Goal: Task Accomplishment & Management: Complete application form

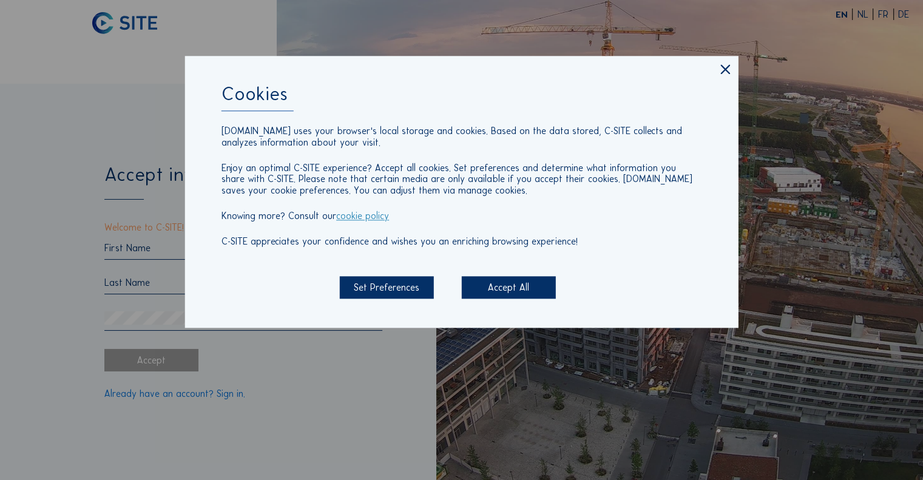
click at [512, 296] on div "Accept All" at bounding box center [509, 287] width 94 height 22
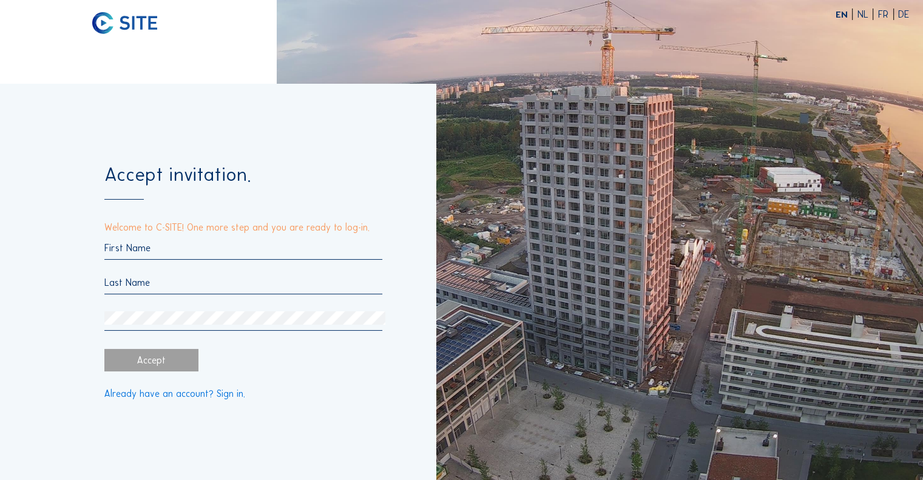
click at [181, 247] on input "text" at bounding box center [243, 248] width 279 height 12
type input "Virginie"
type input "[PERSON_NAME]"
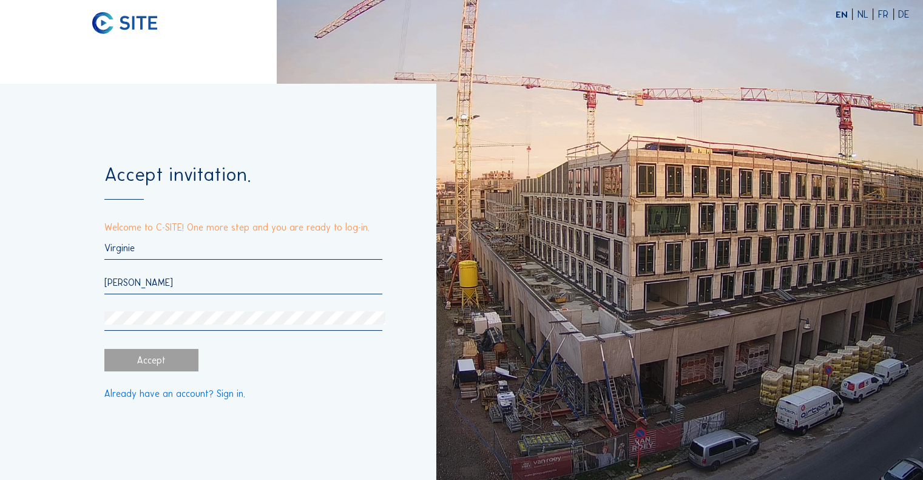
click at [73, 344] on div "Accept invitation. Welcome to C-SITE! One more step and you are ready to log-in…" at bounding box center [218, 282] width 436 height 396
click at [202, 331] on div at bounding box center [243, 320] width 279 height 19
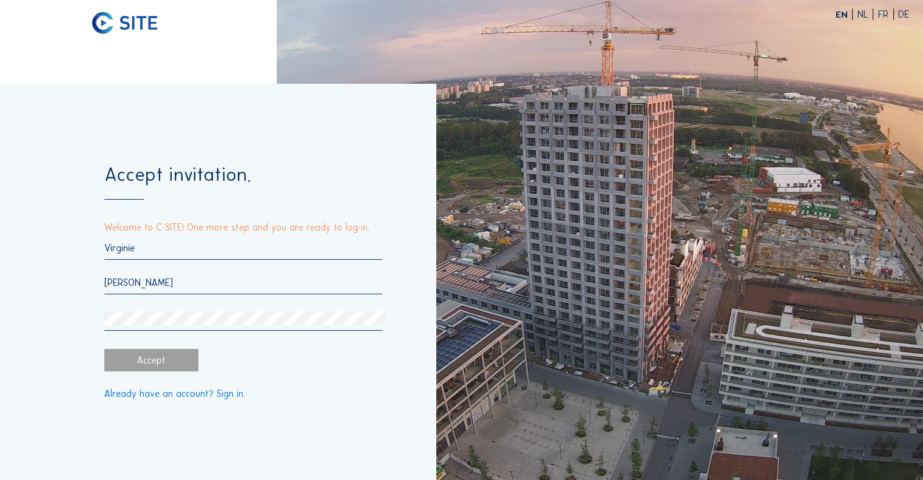
click at [181, 358] on div "Accept" at bounding box center [151, 360] width 94 height 22
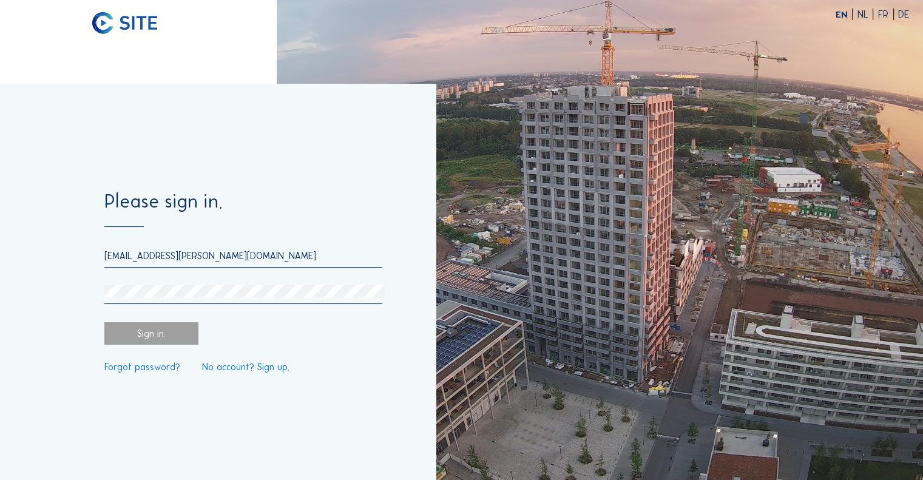
click at [208, 284] on div "[EMAIL_ADDRESS][PERSON_NAME][DOMAIN_NAME]" at bounding box center [243, 277] width 279 height 54
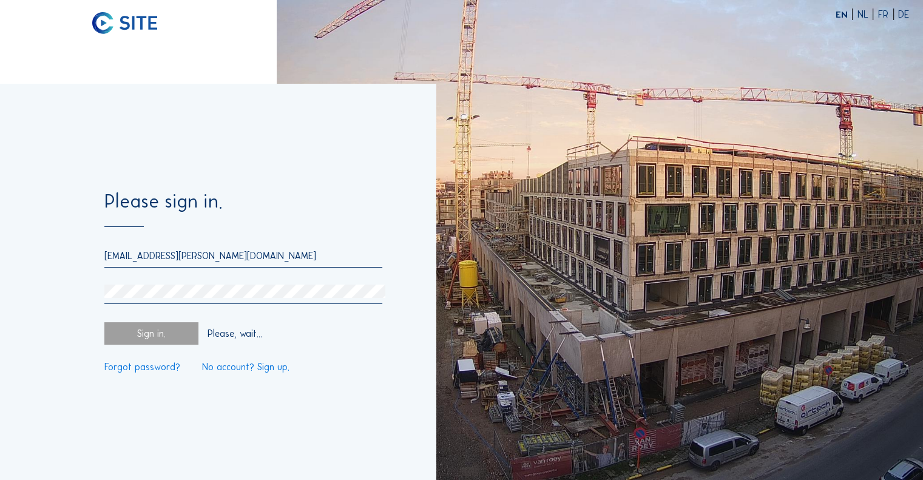
click at [106, 341] on div "Sign in." at bounding box center [151, 333] width 94 height 22
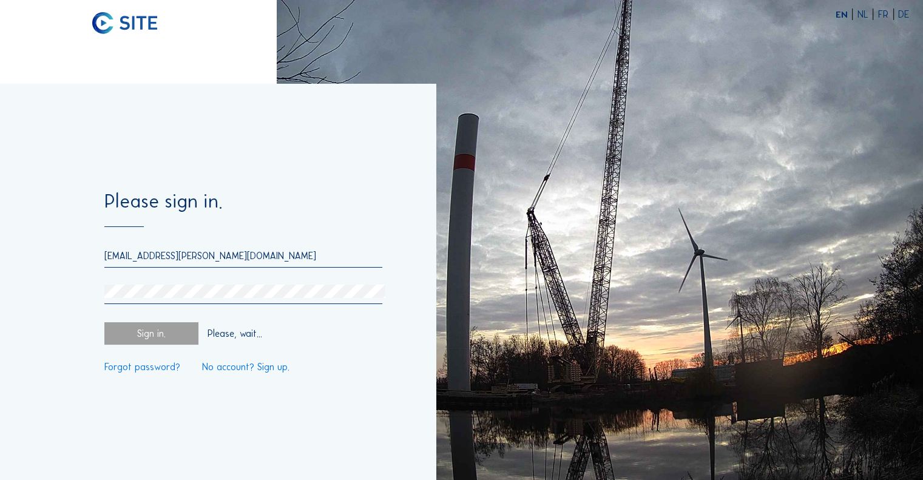
click at [121, 341] on div "Sign in." at bounding box center [151, 333] width 94 height 22
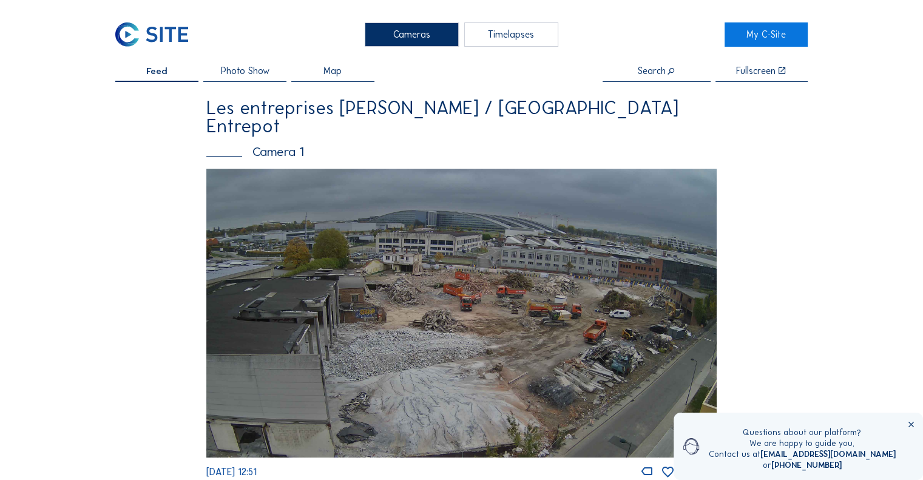
click at [909, 426] on icon at bounding box center [911, 424] width 9 height 9
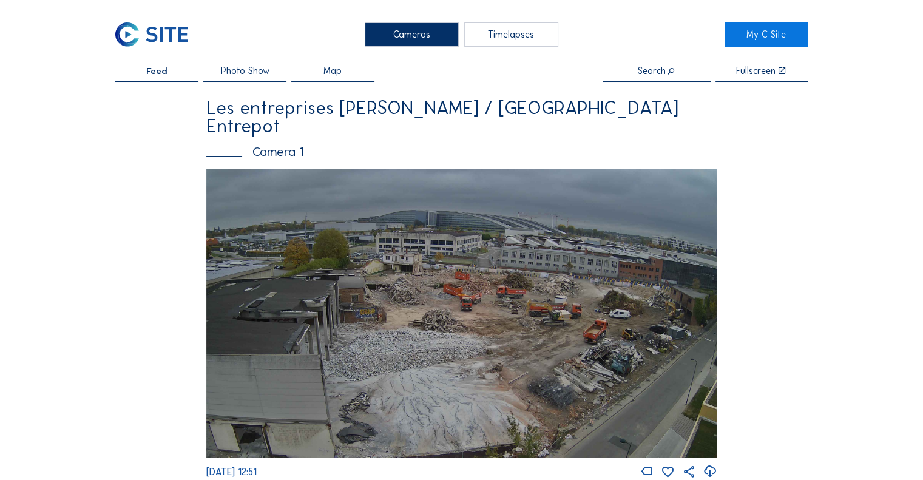
click at [490, 45] on div "Timelapses" at bounding box center [511, 34] width 94 height 24
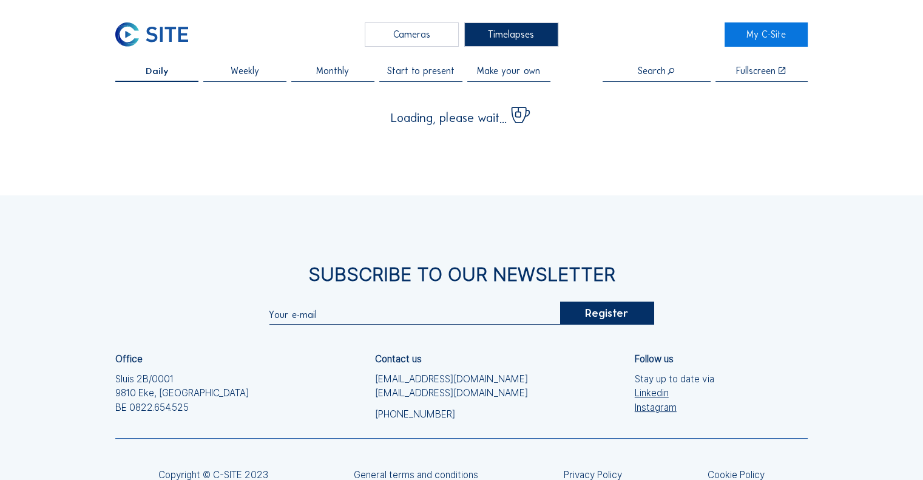
click at [432, 35] on div "Cameras" at bounding box center [412, 34] width 94 height 24
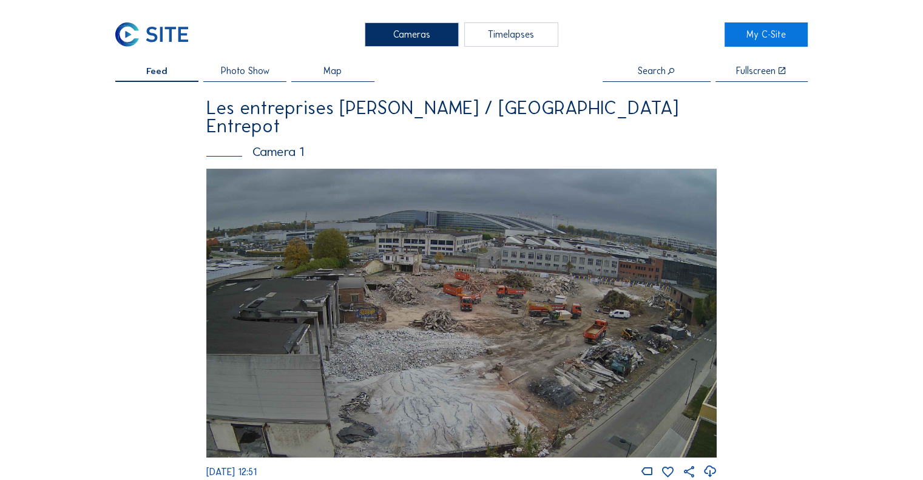
click at [263, 78] on div "Photo Show" at bounding box center [244, 74] width 83 height 16
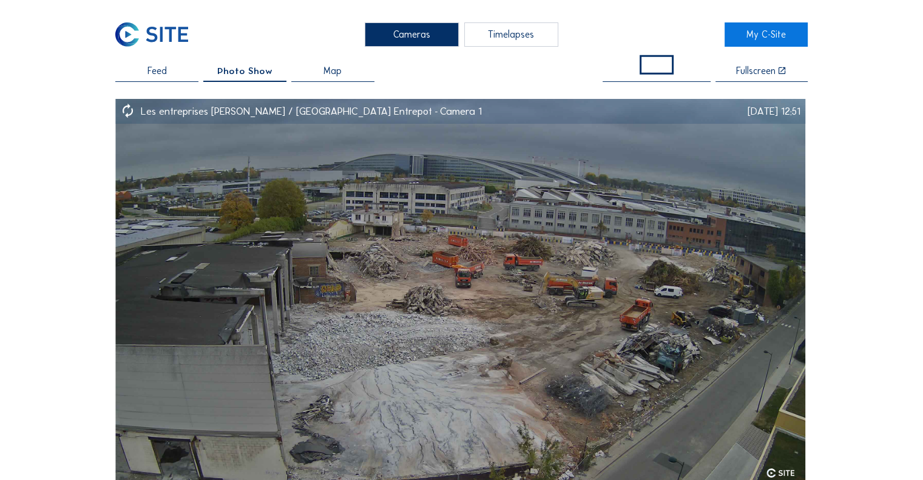
click at [503, 36] on div "Timelapses" at bounding box center [511, 34] width 94 height 24
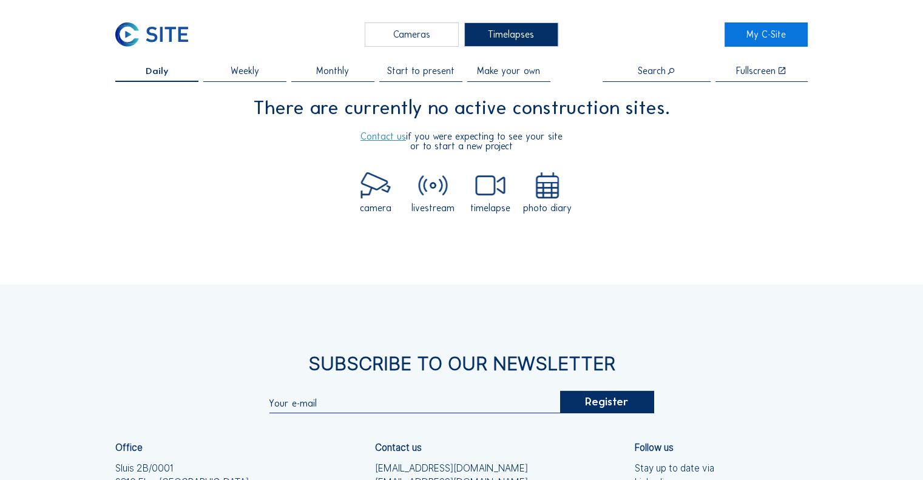
click at [251, 74] on span "Weekly" at bounding box center [245, 70] width 29 height 9
click at [562, 191] on img at bounding box center [548, 185] width 30 height 26
click at [551, 191] on img at bounding box center [548, 185] width 30 height 26
click at [544, 210] on div "photo diary" at bounding box center [547, 207] width 49 height 9
click at [171, 72] on div "Daily" at bounding box center [156, 74] width 83 height 16
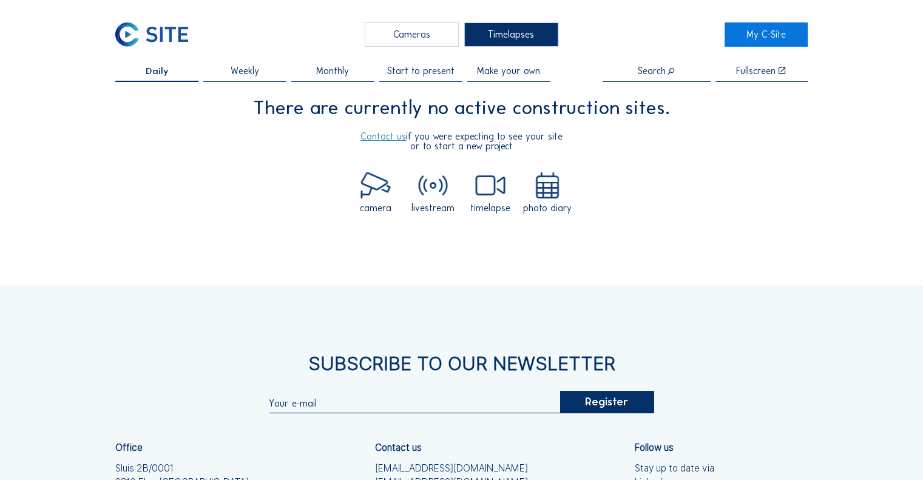
click at [422, 35] on div "Cameras" at bounding box center [412, 34] width 94 height 24
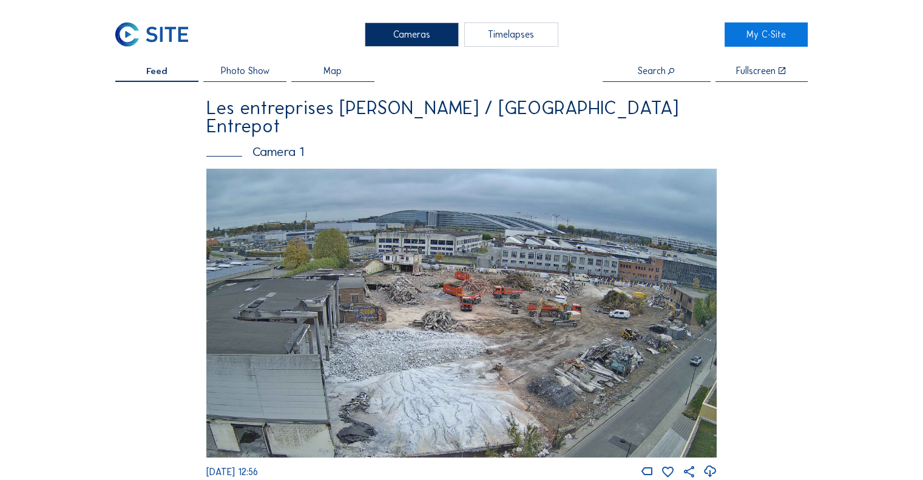
click at [247, 68] on span "Photo Show" at bounding box center [244, 70] width 49 height 9
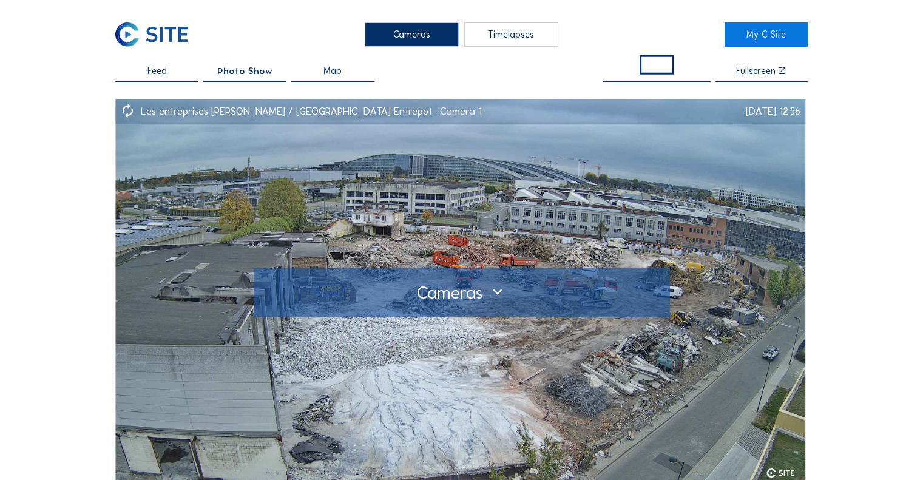
click at [473, 280] on div at bounding box center [461, 292] width 415 height 49
click at [438, 296] on div at bounding box center [461, 292] width 397 height 19
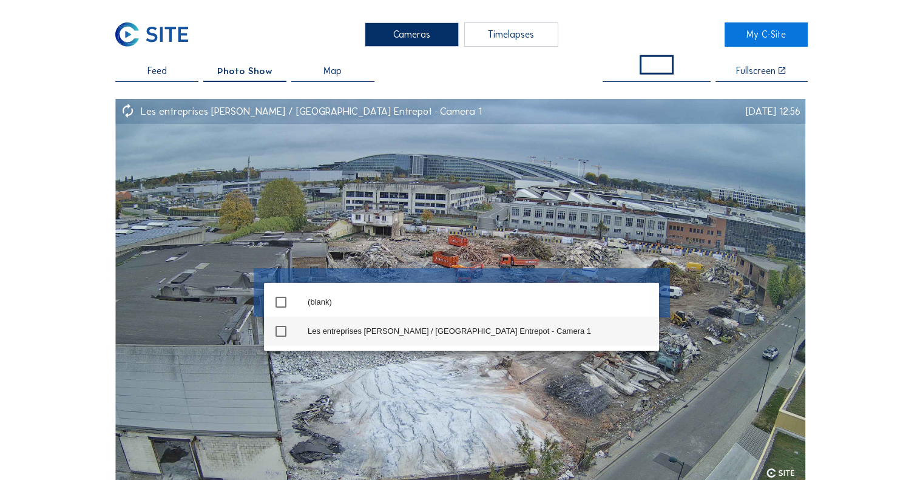
click at [426, 327] on div "Les entreprises [PERSON_NAME] / [GEOGRAPHIC_DATA] Entrepot - Camera 1" at bounding box center [479, 332] width 342 height 10
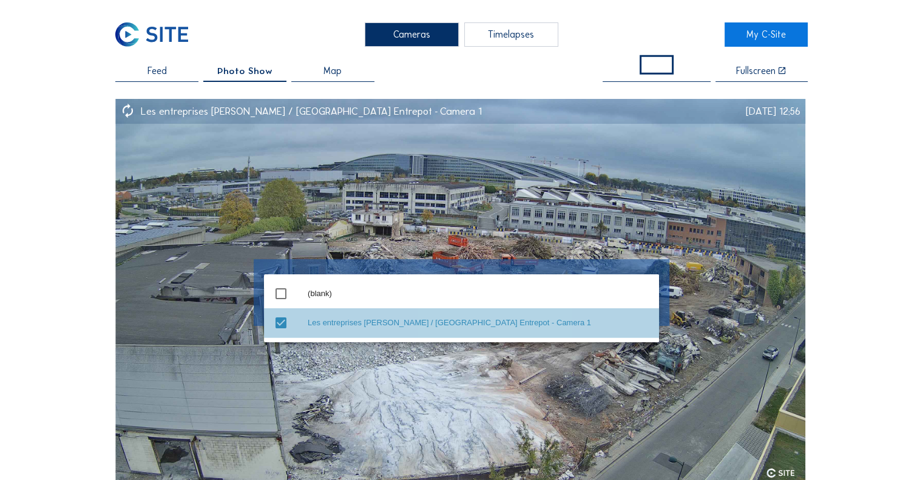
click at [373, 319] on div "Les entreprises [PERSON_NAME] / [GEOGRAPHIC_DATA] Entrepot - Camera 1" at bounding box center [479, 323] width 342 height 10
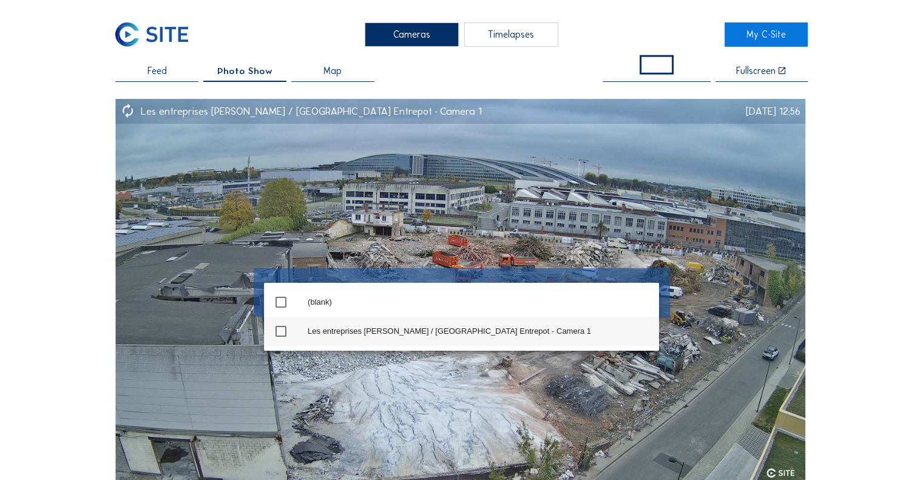
click at [370, 330] on div "Les entreprises [PERSON_NAME] / [GEOGRAPHIC_DATA] Entrepot - Camera 1" at bounding box center [479, 332] width 342 height 10
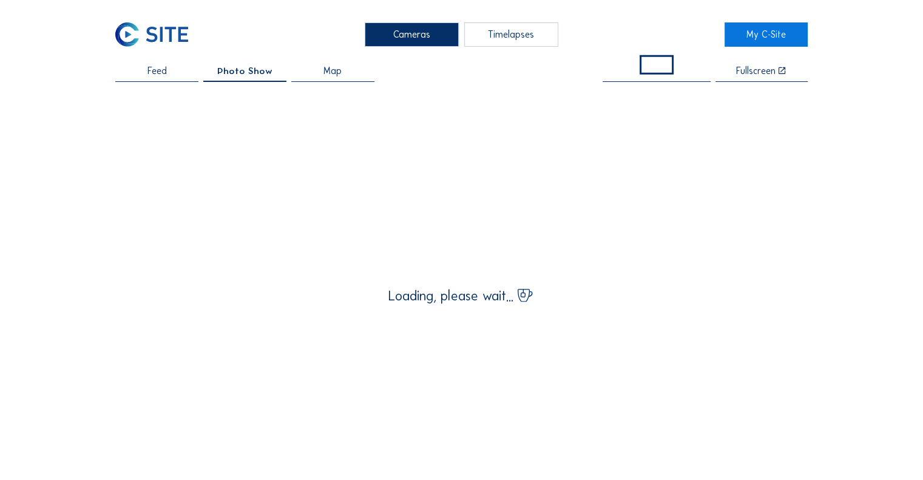
click at [897, 237] on div "Cameras Timelapses My C-Site Feed Photo Show Map Fullscreen Loading, please wai…" at bounding box center [461, 469] width 923 height 938
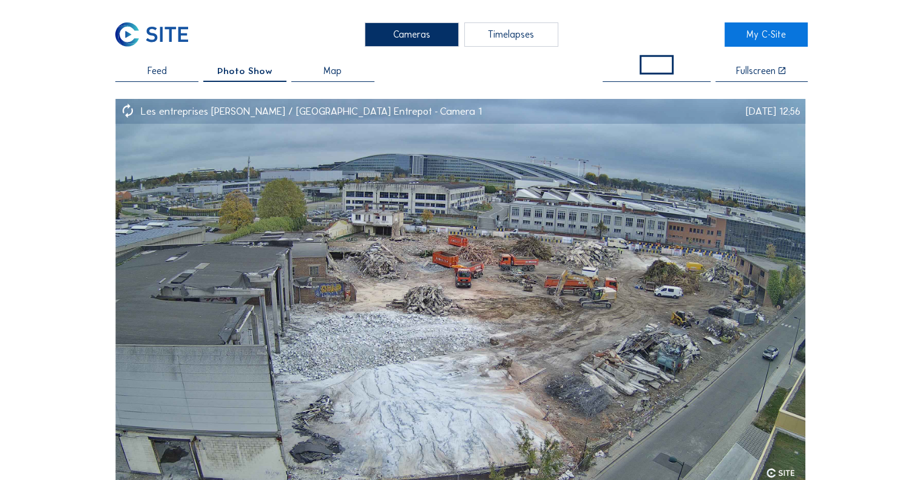
click at [338, 69] on span "Map" at bounding box center [333, 70] width 18 height 9
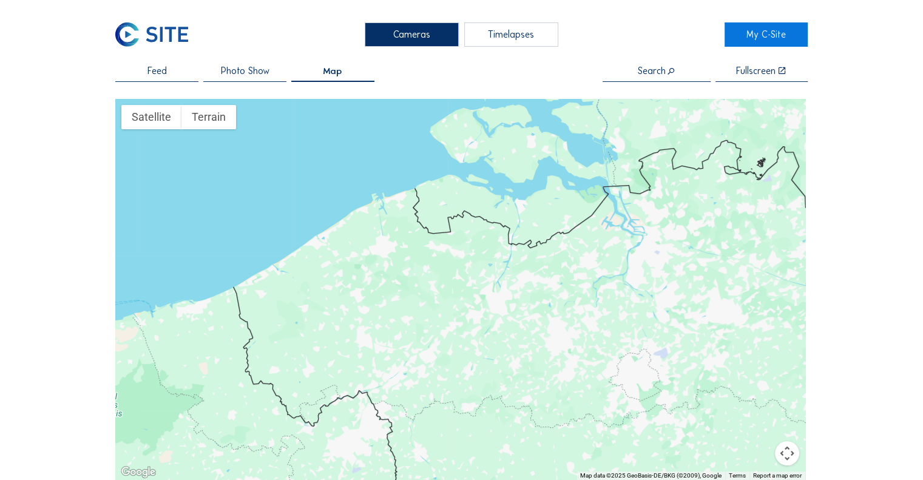
click at [246, 66] on span "Photo Show" at bounding box center [244, 70] width 49 height 9
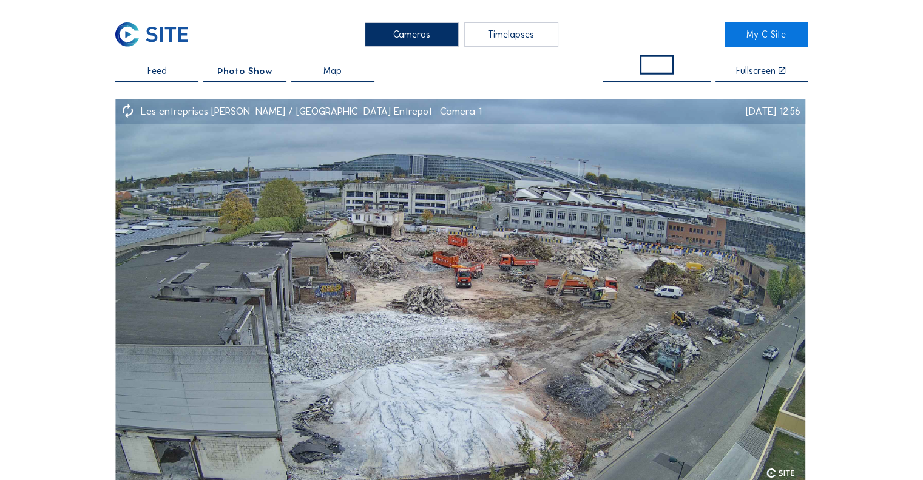
click at [657, 67] on span at bounding box center [657, 64] width 34 height 19
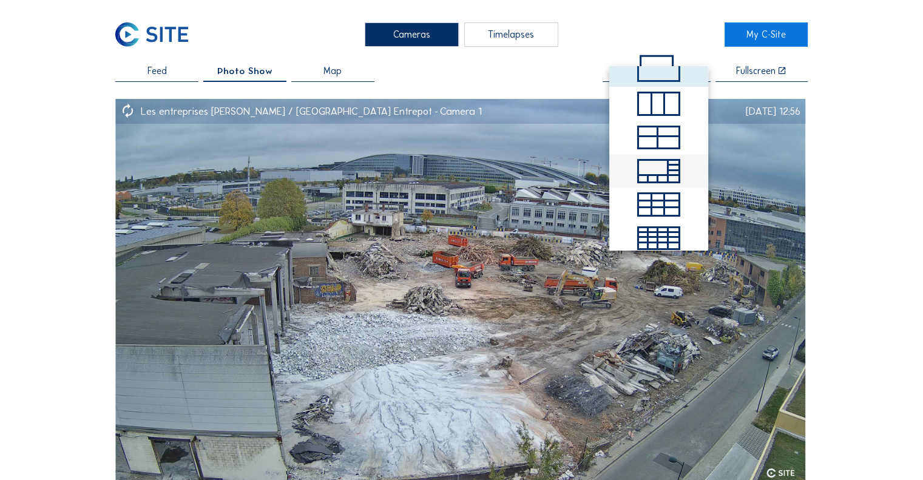
scroll to position [27, 0]
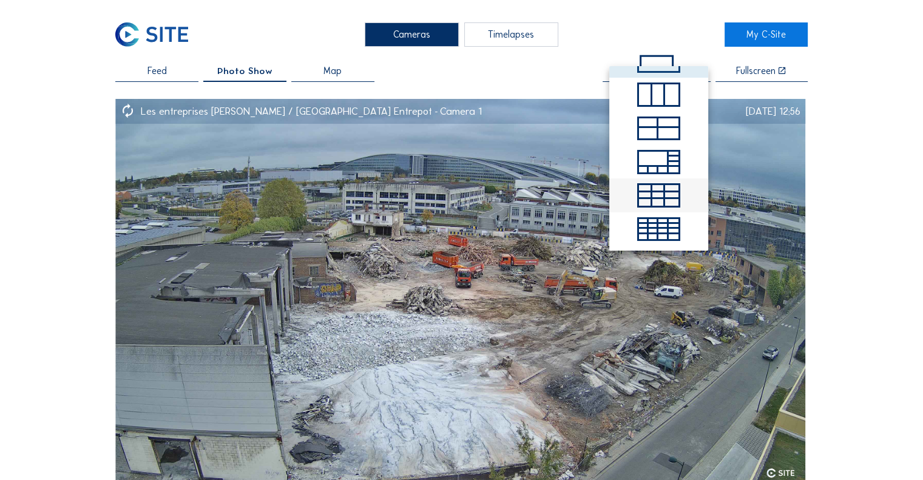
click at [660, 183] on span at bounding box center [658, 195] width 42 height 24
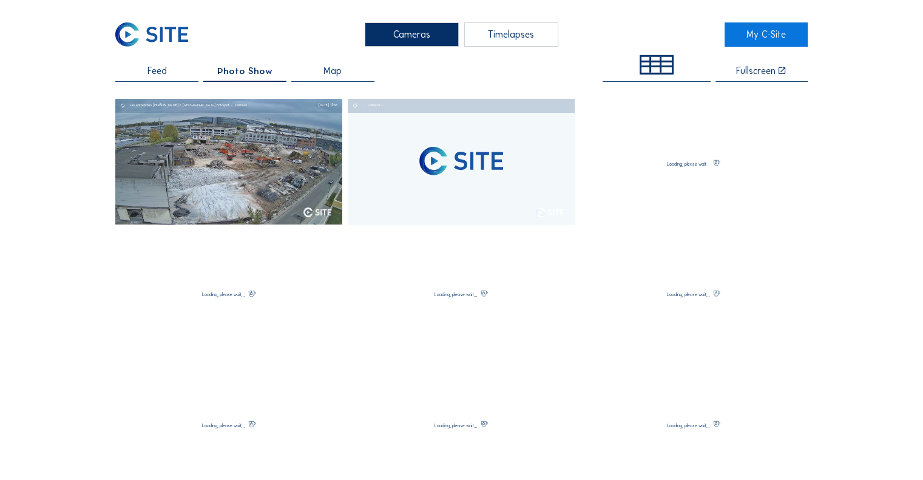
click at [646, 53] on div "Cameras Timelapses My C-Site Feed Photo Show Map Fullscreen Les entreprises [PE…" at bounding box center [461, 469] width 923 height 938
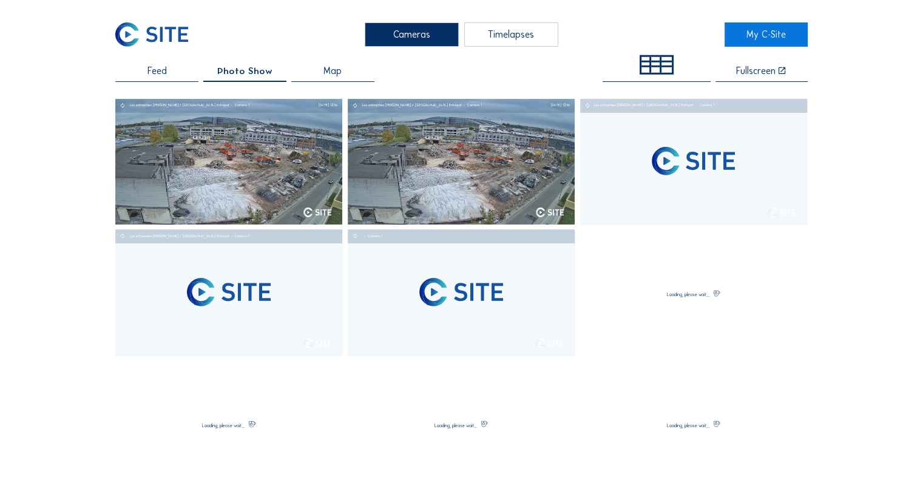
click at [662, 68] on div at bounding box center [656, 69] width 10 height 5
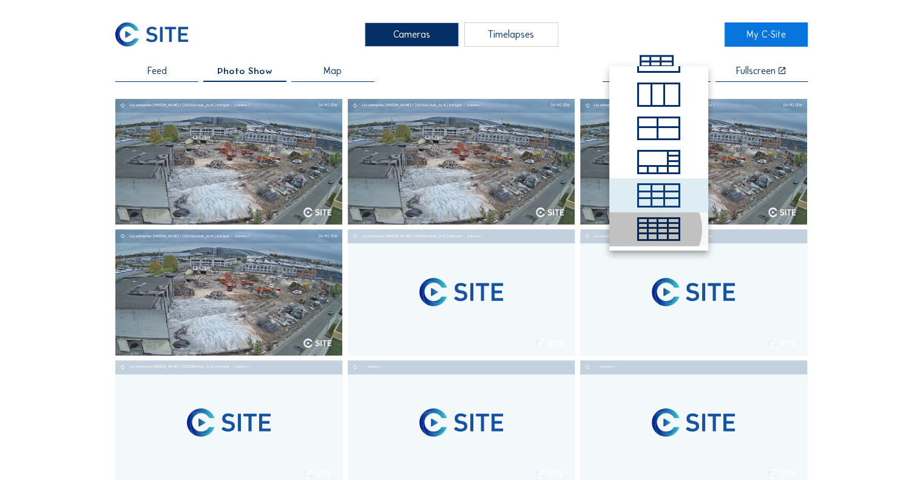
click at [669, 220] on div at bounding box center [674, 221] width 10 height 5
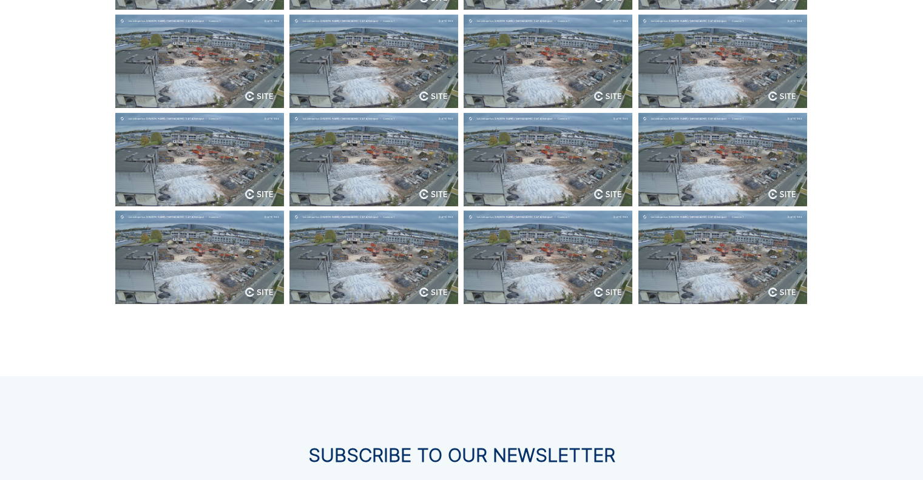
scroll to position [0, 0]
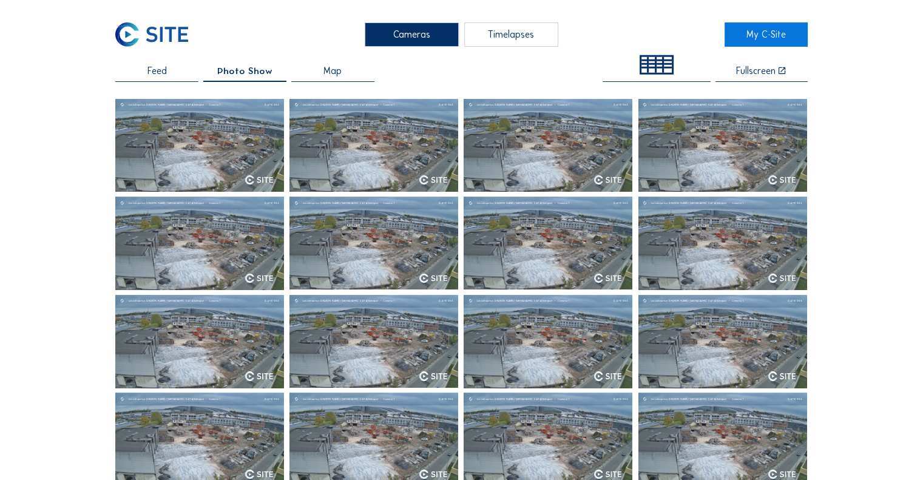
click at [657, 65] on div at bounding box center [653, 67] width 8 height 4
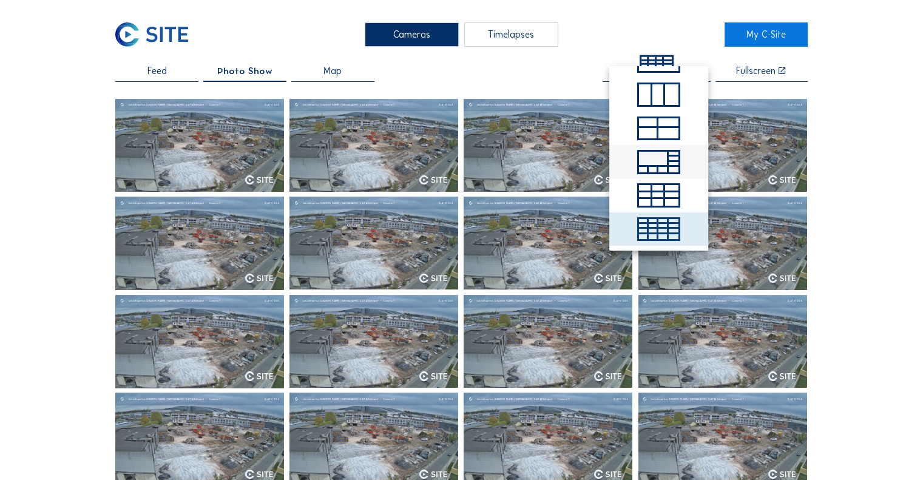
click at [660, 160] on div at bounding box center [653, 159] width 29 height 15
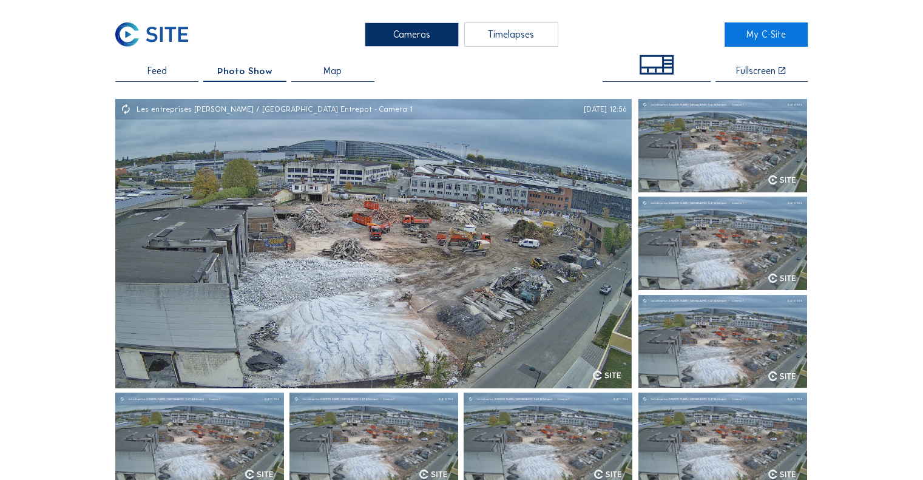
click at [655, 50] on div "Cameras Timelapses My C-Site Feed Photo Show Map Fullscreen Les entreprises [PE…" at bounding box center [461, 469] width 923 height 938
click at [666, 73] on span at bounding box center [657, 64] width 34 height 19
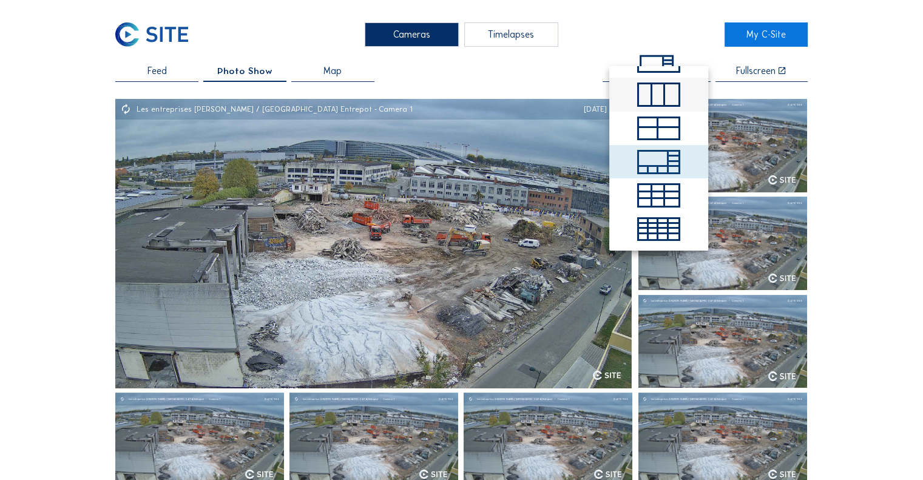
click at [666, 95] on div at bounding box center [671, 94] width 13 height 21
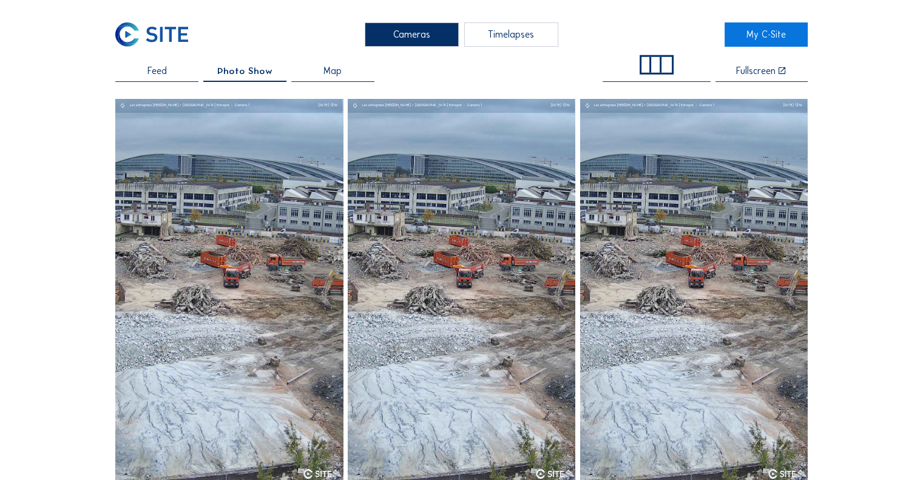
click at [677, 58] on div "Cameras Timelapses My C-Site Feed Photo Show Map Fullscreen Les entreprises [PE…" at bounding box center [461, 469] width 923 height 938
click at [670, 62] on div at bounding box center [667, 65] width 10 height 16
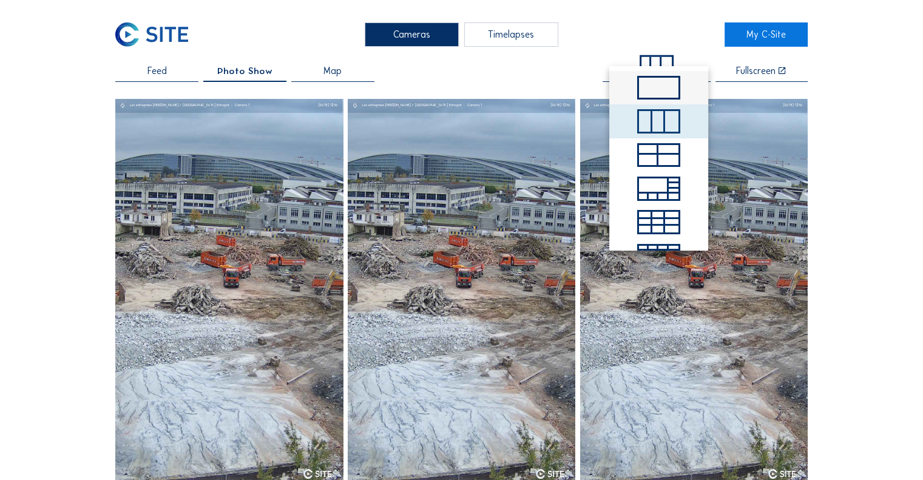
click at [663, 95] on span at bounding box center [658, 88] width 42 height 24
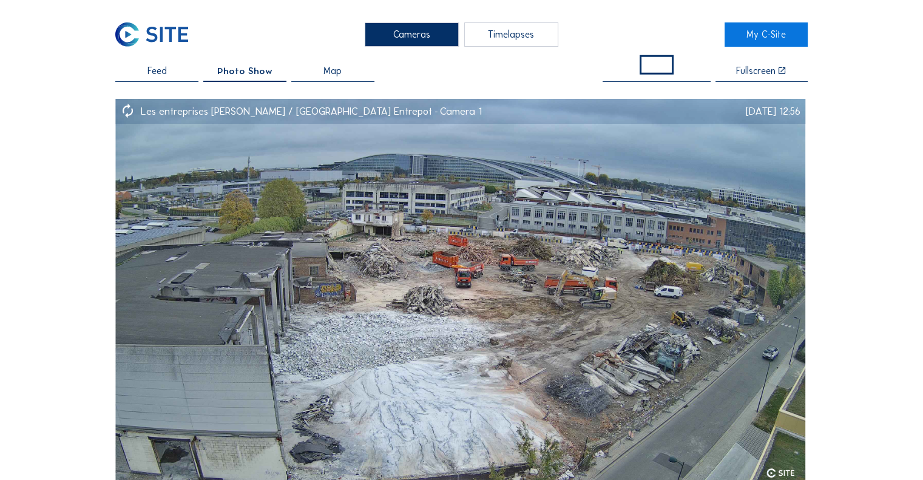
click at [663, 73] on span at bounding box center [657, 64] width 34 height 19
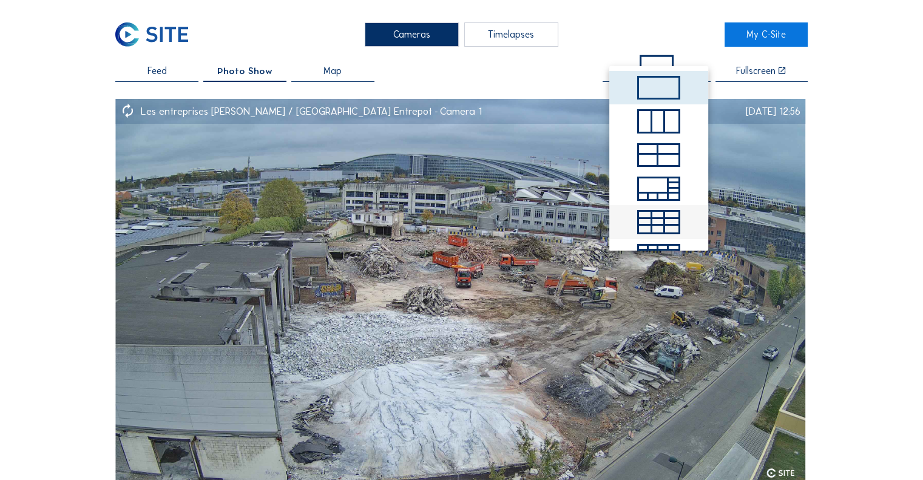
click at [668, 223] on div at bounding box center [671, 222] width 13 height 7
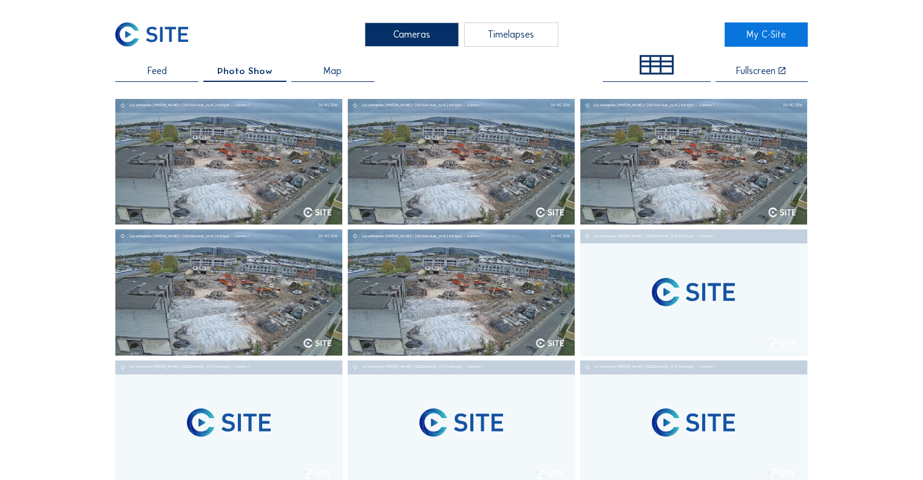
click at [669, 56] on span at bounding box center [657, 64] width 34 height 19
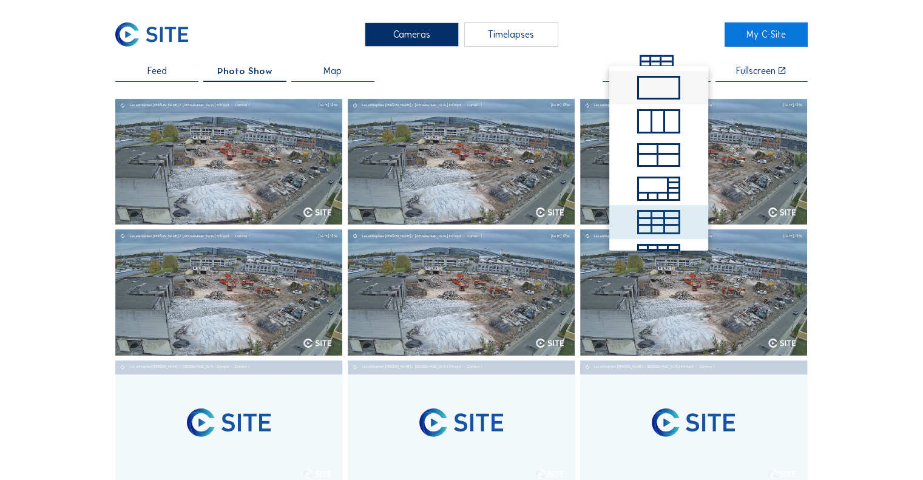
click at [675, 96] on span at bounding box center [658, 88] width 42 height 24
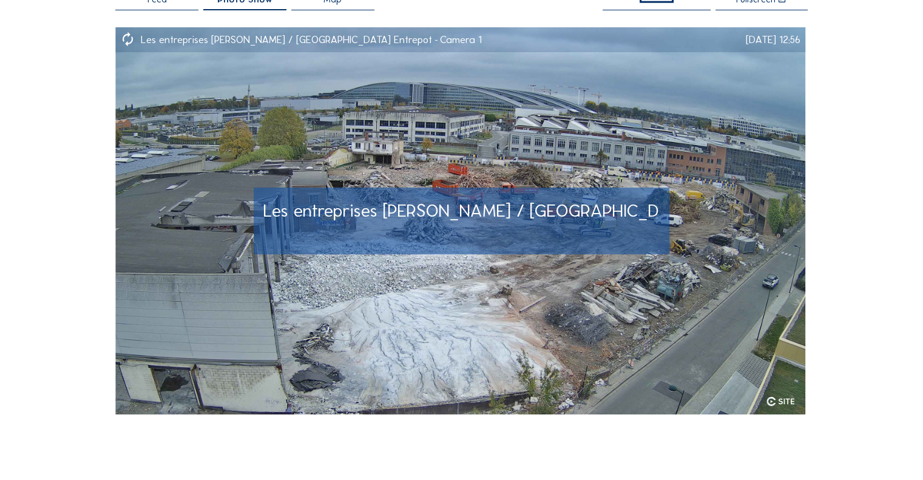
scroll to position [61, 0]
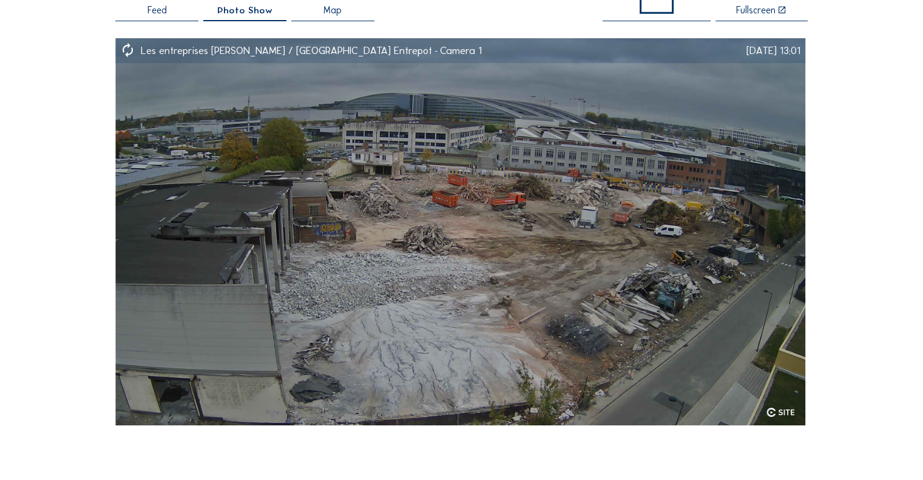
click at [813, 334] on div "Cameras Timelapses My C-Site Feed Photo Show Map Fullscreen Les entreprises [PE…" at bounding box center [461, 408] width 923 height 938
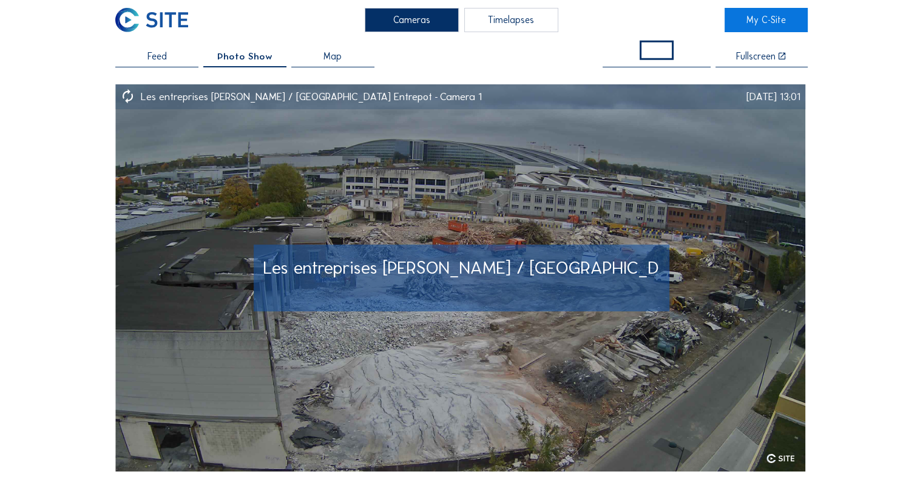
scroll to position [0, 0]
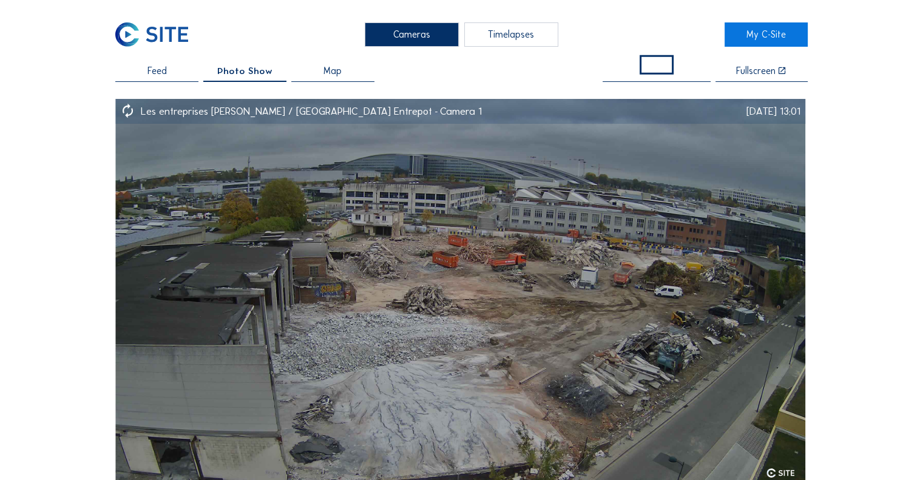
click at [541, 39] on div "Timelapses" at bounding box center [511, 34] width 94 height 24
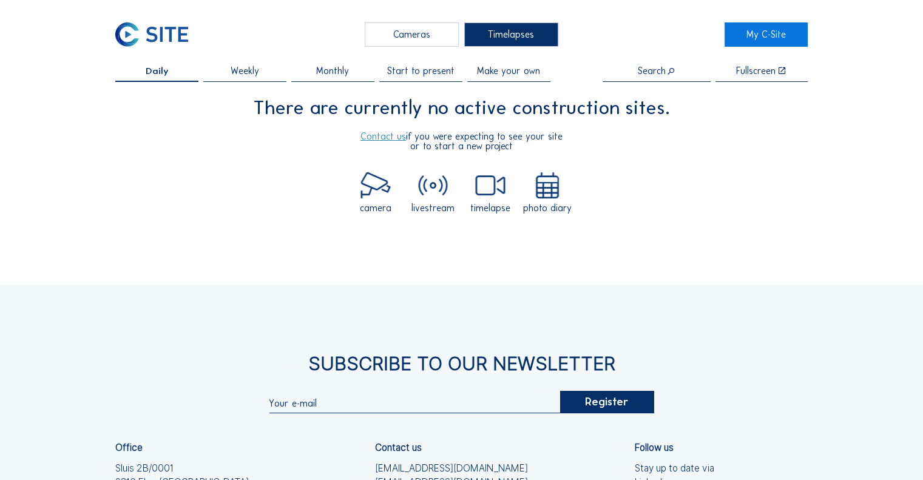
click at [411, 29] on div "Cameras" at bounding box center [412, 34] width 94 height 24
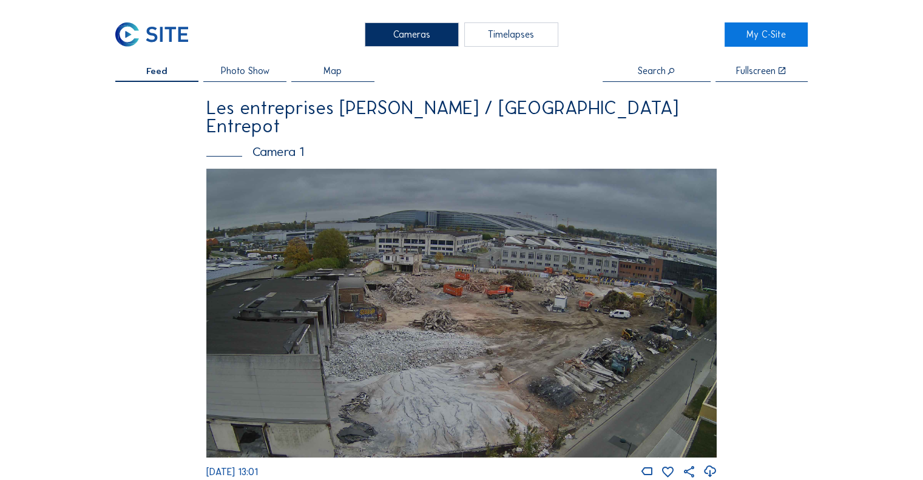
click at [244, 72] on span "Photo Show" at bounding box center [244, 70] width 49 height 9
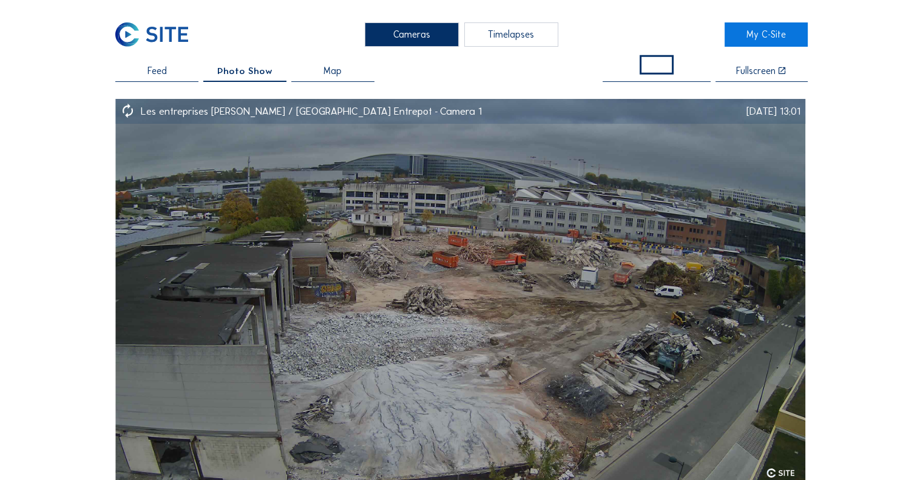
click at [668, 76] on div at bounding box center [657, 71] width 108 height 10
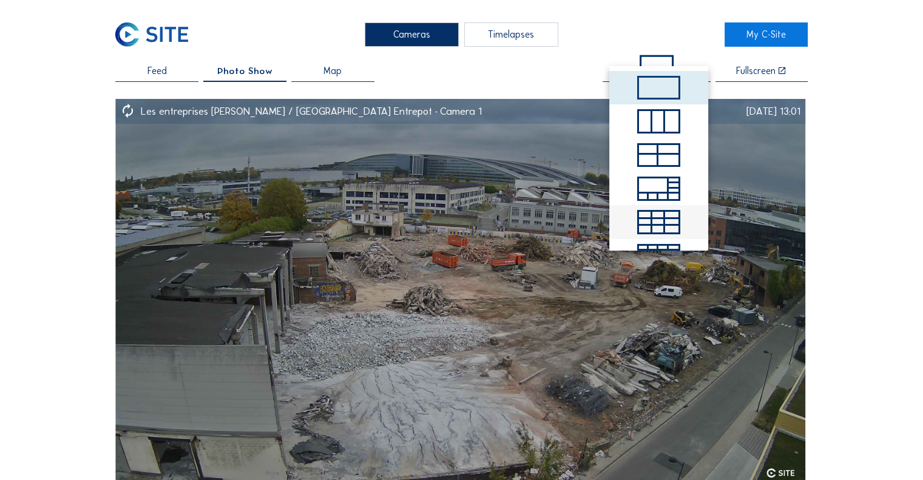
click at [667, 219] on div at bounding box center [671, 222] width 13 height 7
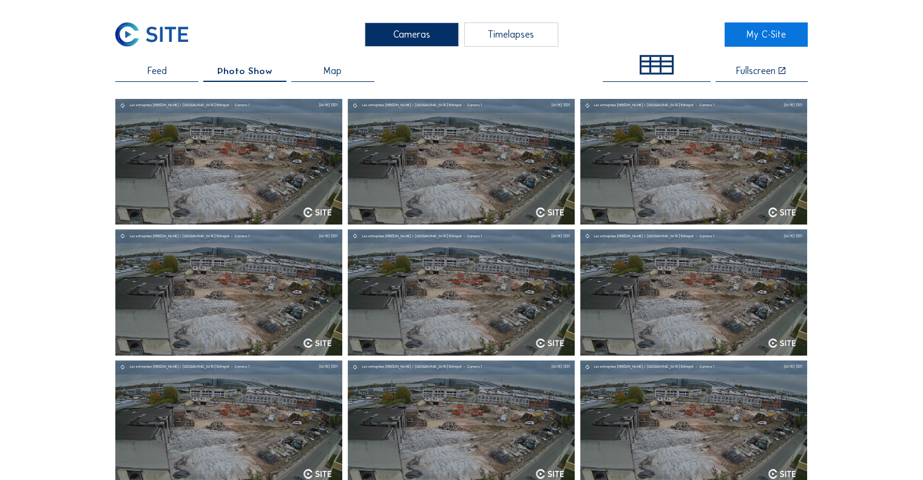
click at [677, 63] on div "Cameras Timelapses My C-Site Feed Photo Show Map Fullscreen Les entreprises [PE…" at bounding box center [461, 469] width 923 height 938
click at [671, 67] on div at bounding box center [667, 69] width 10 height 5
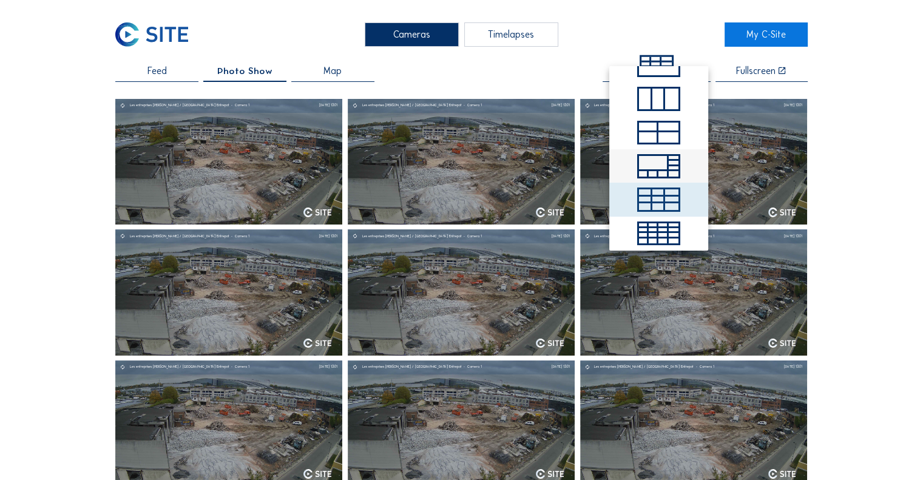
scroll to position [27, 0]
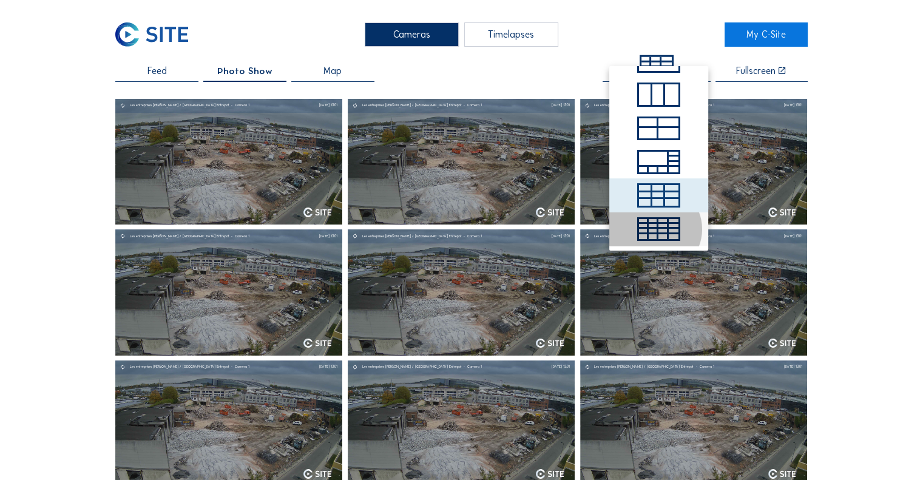
click at [669, 219] on div at bounding box center [674, 221] width 10 height 5
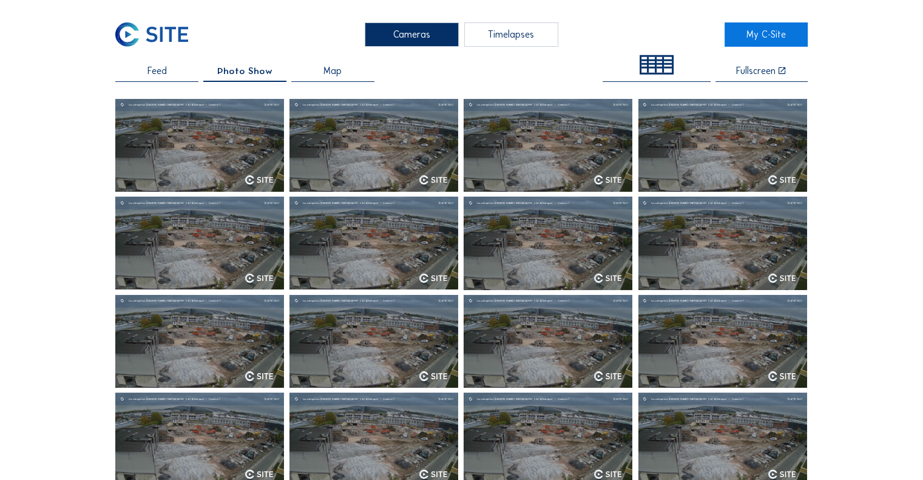
click at [345, 80] on div "Map" at bounding box center [332, 74] width 83 height 16
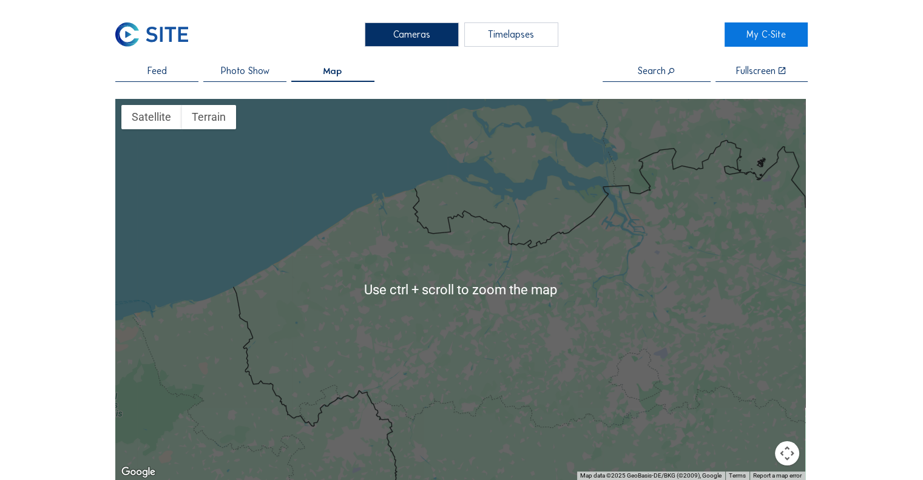
click at [138, 59] on div "Cameras Timelapses My C-Site Feed Photo Show Map Search Fullscreen Use ctrl + s…" at bounding box center [461, 466] width 923 height 932
click at [144, 65] on div "Cameras Timelapses My C-Site Feed Photo Show Map Search Fullscreen Use ctrl + s…" at bounding box center [461, 466] width 923 height 932
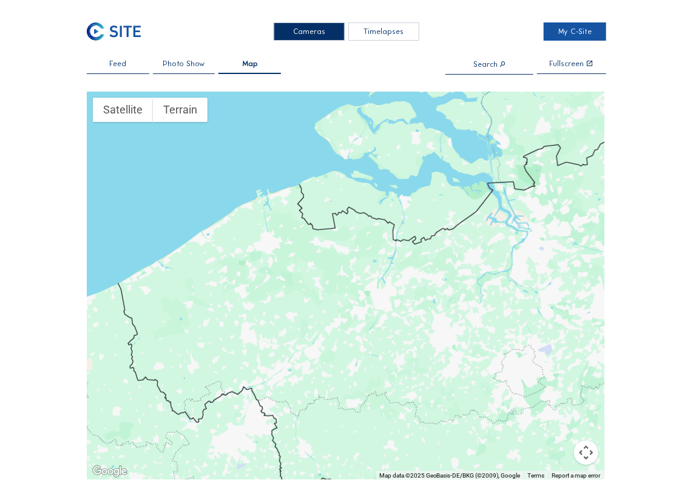
click at [571, 24] on link "My C-Site" at bounding box center [575, 31] width 63 height 18
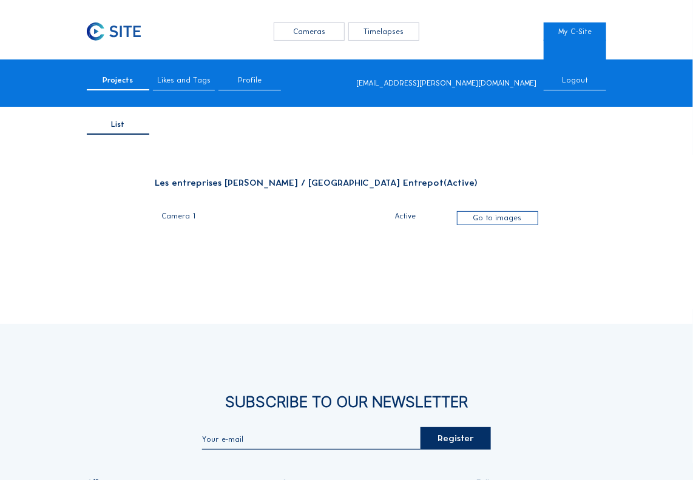
click at [509, 222] on div "Go to images" at bounding box center [497, 217] width 81 height 13
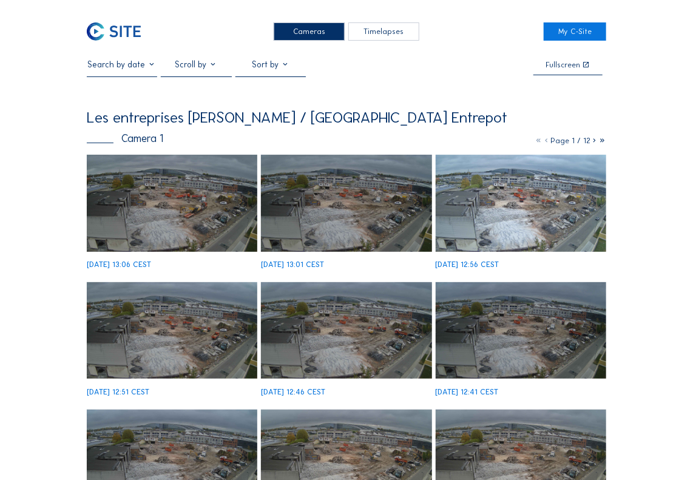
click at [603, 142] on icon at bounding box center [602, 140] width 8 height 9
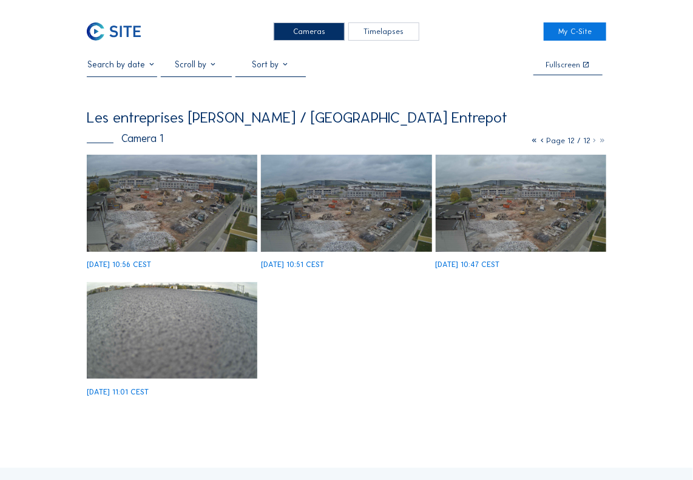
click at [532, 141] on icon at bounding box center [535, 140] width 8 height 9
